Goal: Information Seeking & Learning: Learn about a topic

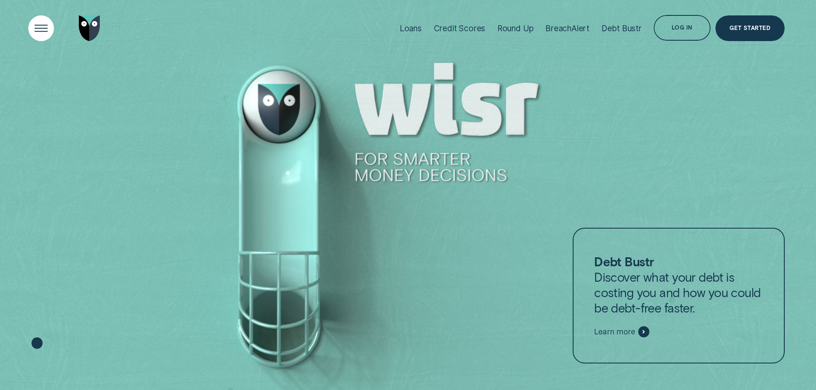
click at [33, 30] on div "Open Menu" at bounding box center [41, 28] width 36 height 36
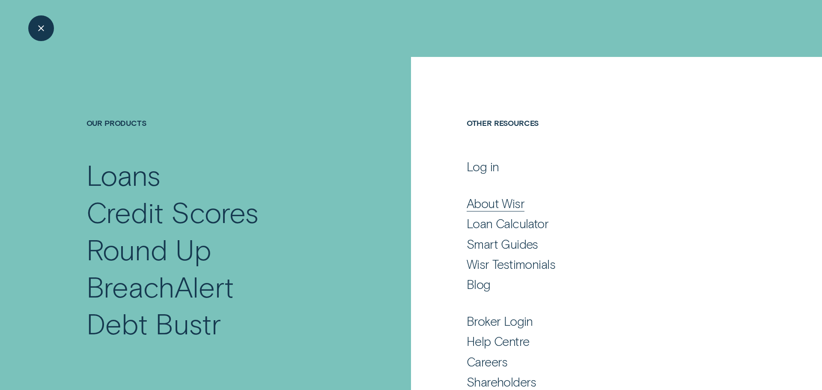
click at [508, 203] on div "About Wisr" at bounding box center [496, 203] width 58 height 15
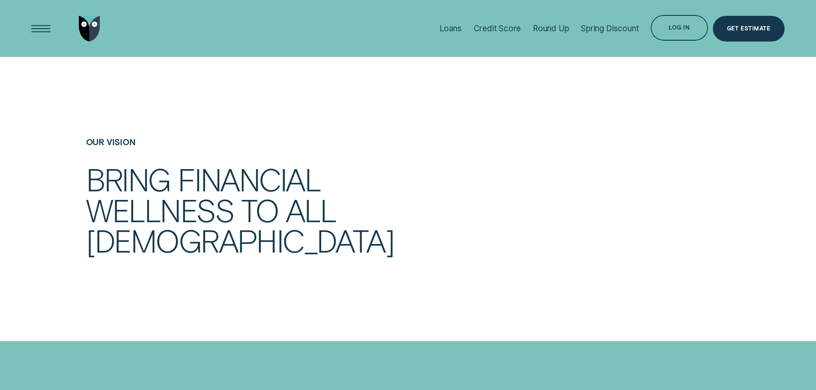
scroll to position [428, 0]
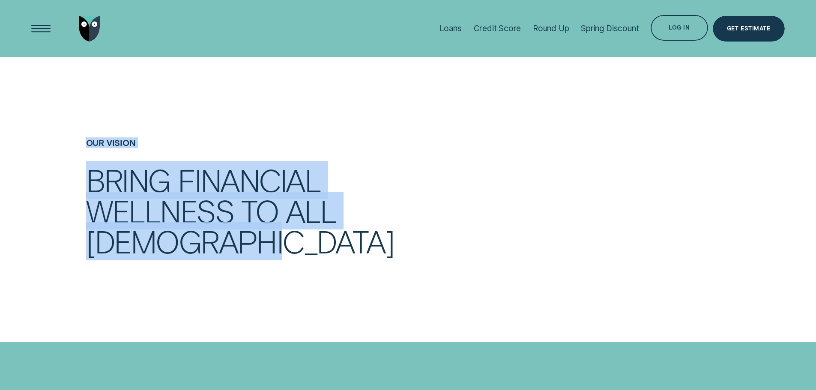
drag, startPoint x: 87, startPoint y: 144, endPoint x: 371, endPoint y: 243, distance: 300.5
click at [371, 243] on div "Our Vision Bring financial wellness to all [DEMOGRAPHIC_DATA]" at bounding box center [271, 197] width 381 height 119
copy div "Our Vision Bring financial wellness to all [DEMOGRAPHIC_DATA]"
